Goal: Information Seeking & Learning: Learn about a topic

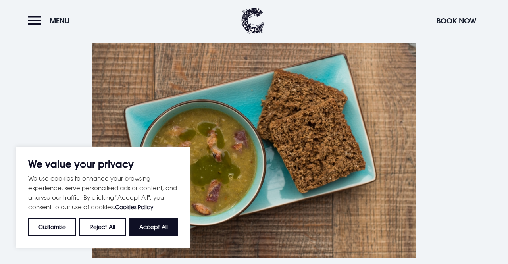
scroll to position [2052, 0]
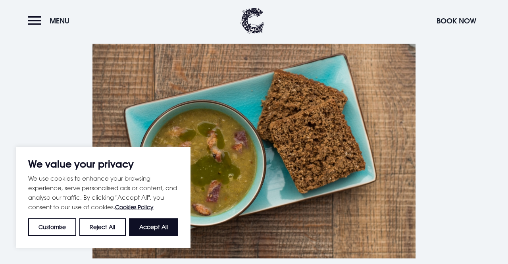
click at [160, 229] on button "Accept All" at bounding box center [153, 226] width 49 height 17
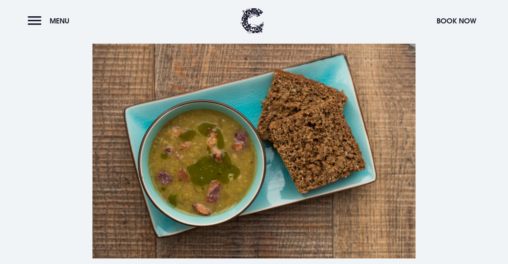
checkbox input "true"
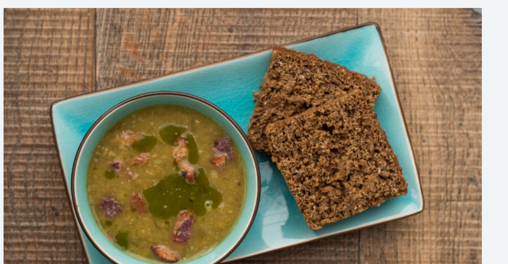
scroll to position [2038, 0]
